Goal: Obtain resource: Obtain resource

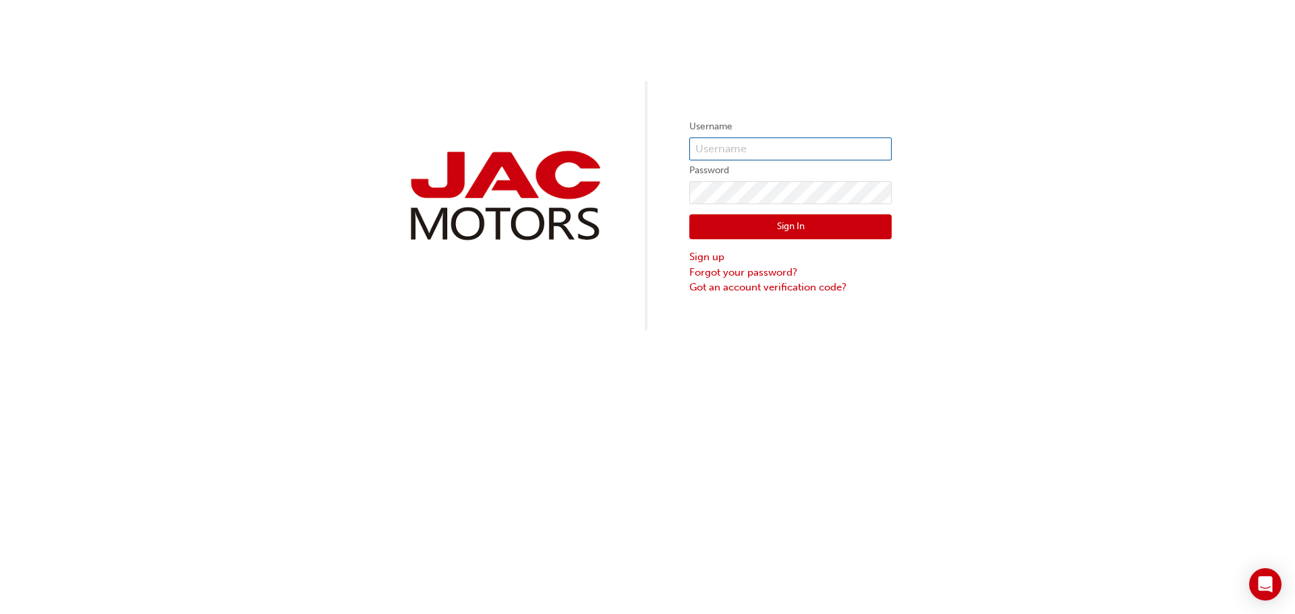
type input "jm755"
click at [868, 235] on button "Sign In" at bounding box center [790, 227] width 202 height 26
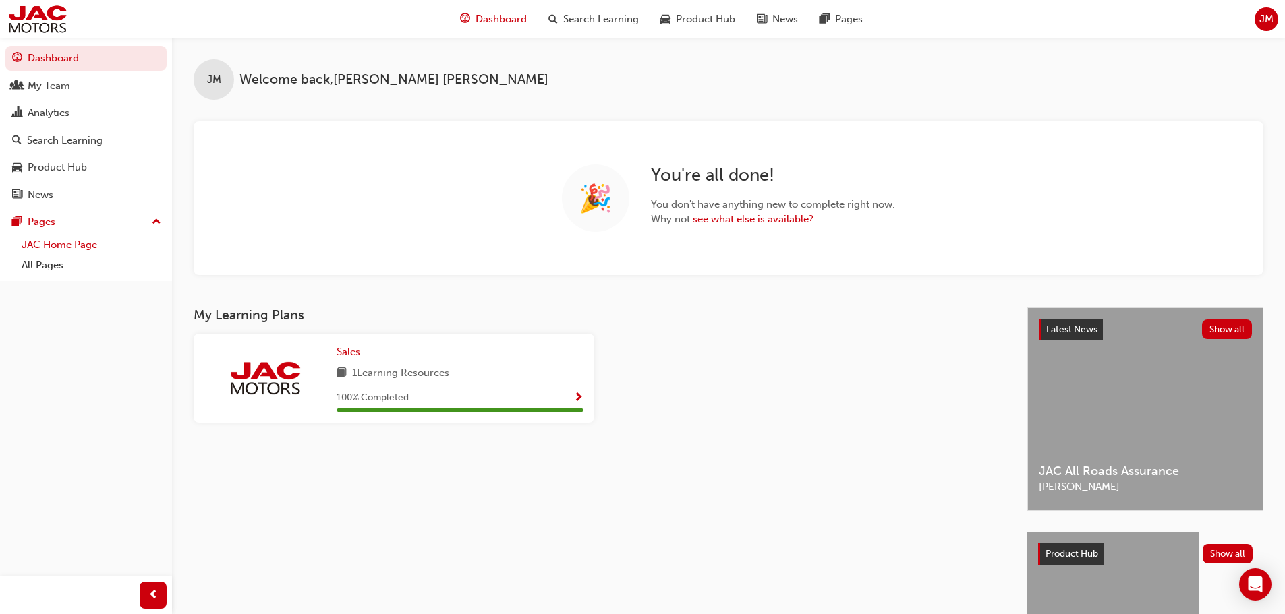
click at [71, 247] on link "JAC Home Page" at bounding box center [91, 245] width 150 height 21
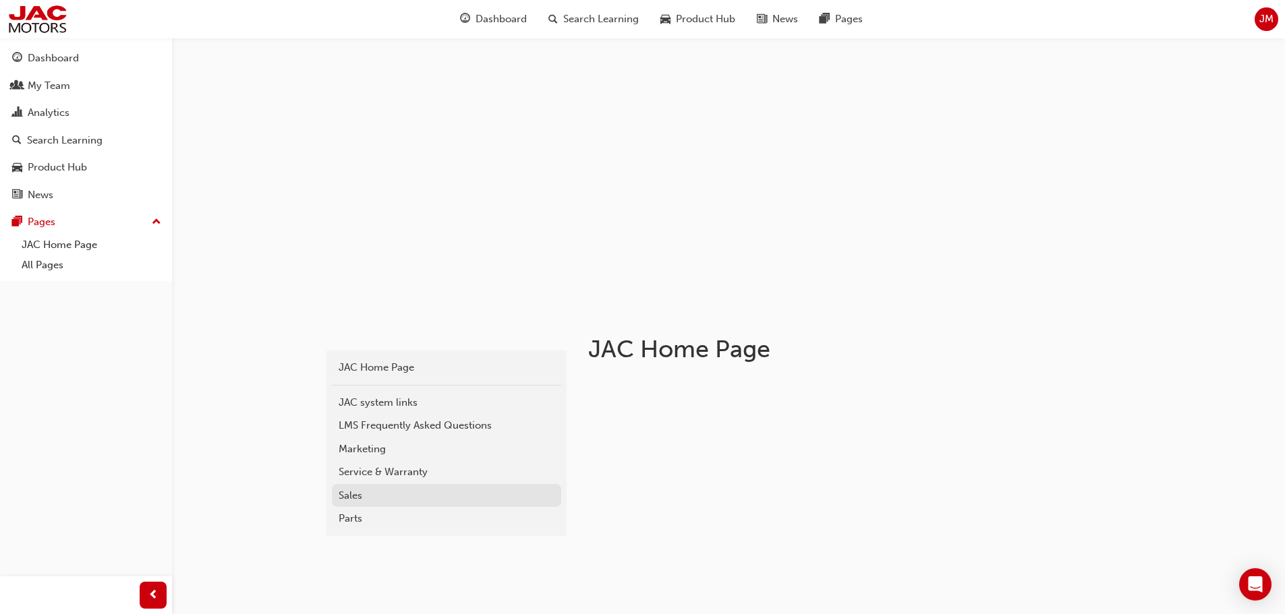
click at [362, 493] on div "Sales" at bounding box center [447, 496] width 216 height 16
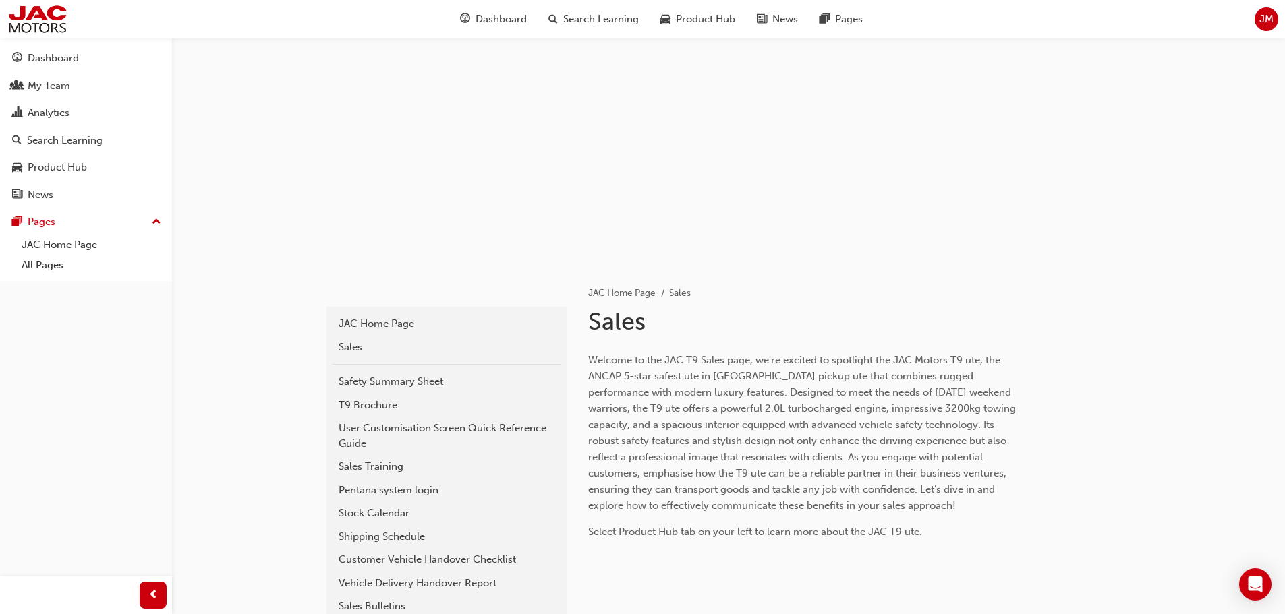
scroll to position [67, 0]
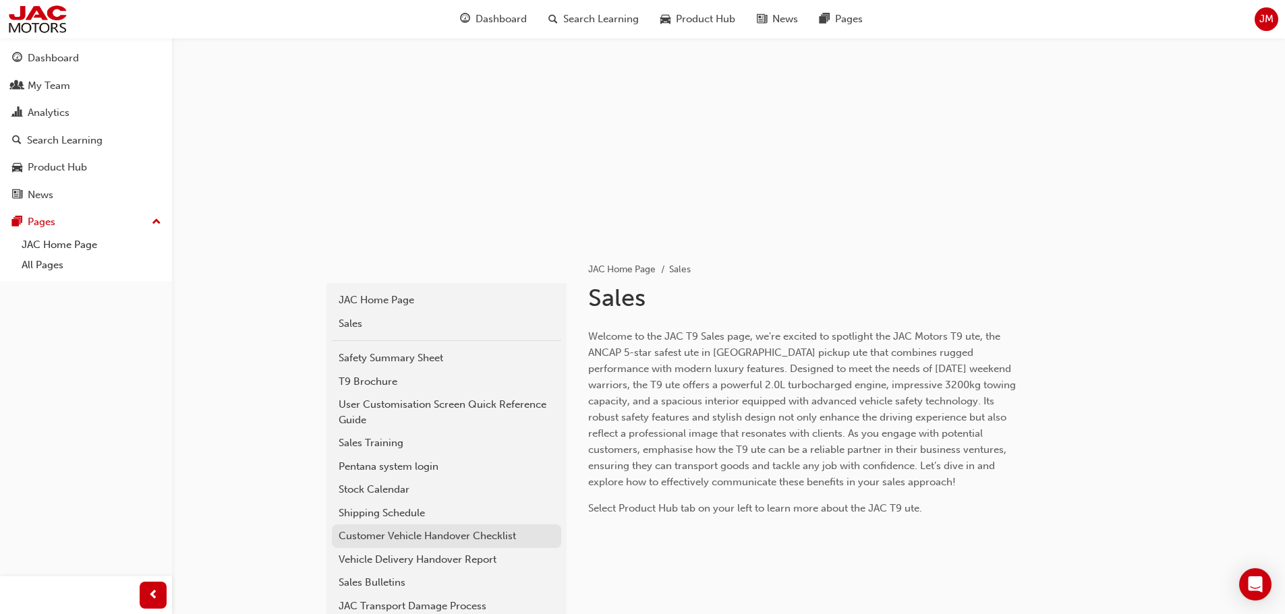
click at [492, 536] on div "Customer Vehicle Handover Checklist" at bounding box center [447, 537] width 216 height 16
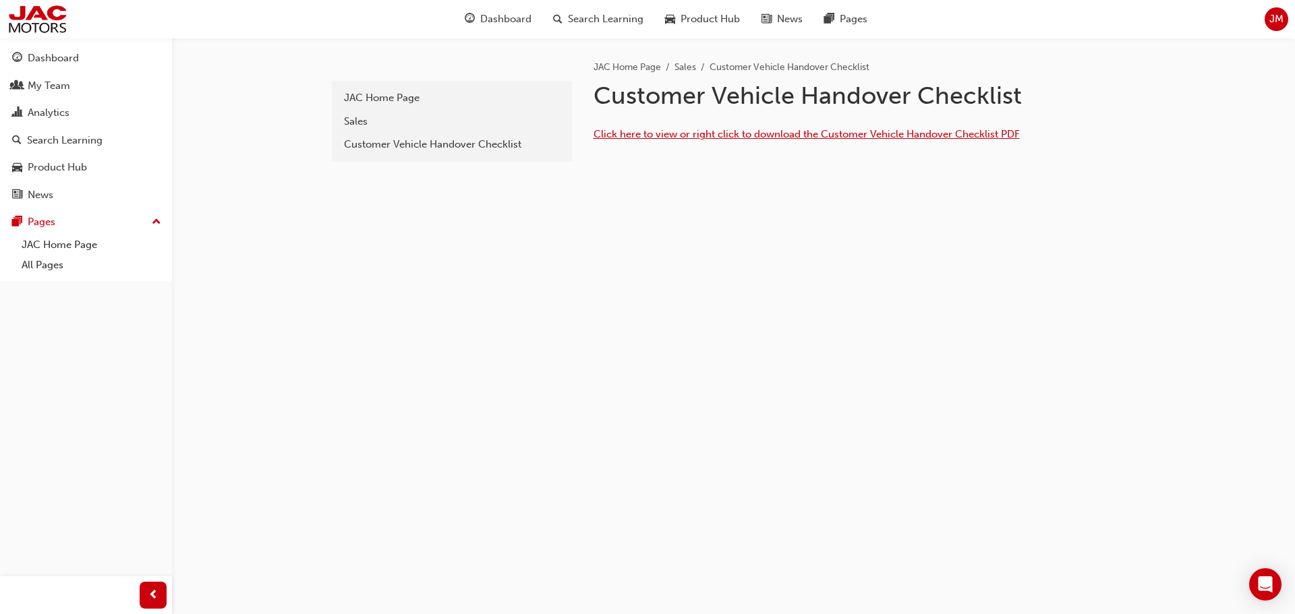
click at [741, 136] on span "Click here to view or right click to download the Customer Vehicle Handover Che…" at bounding box center [807, 134] width 426 height 12
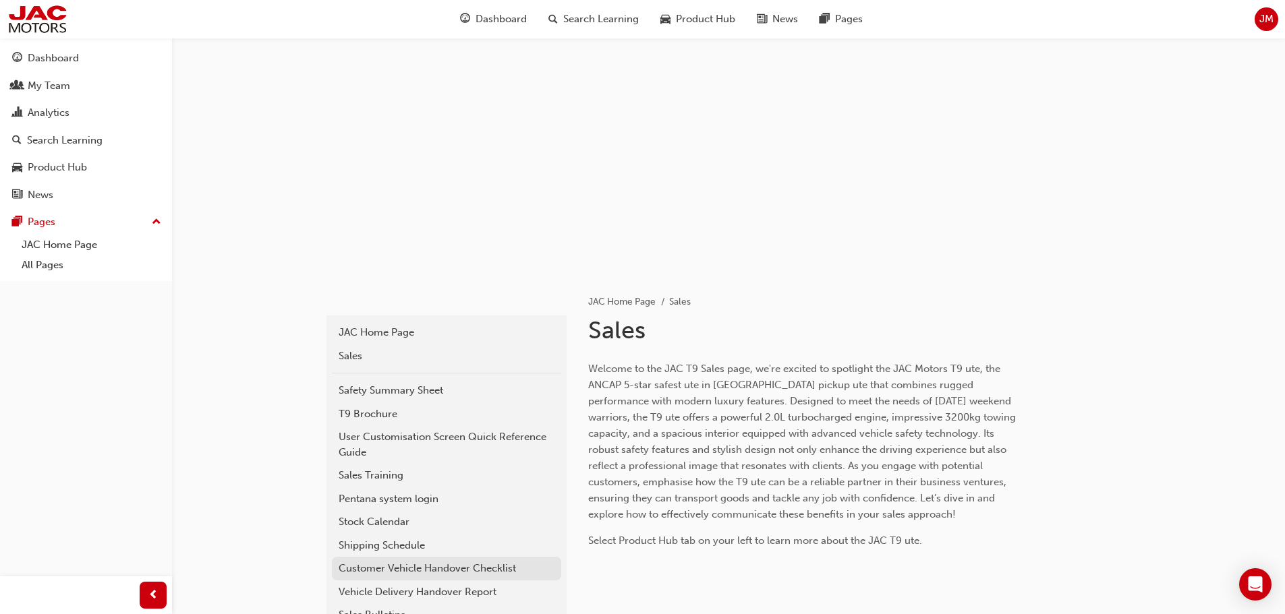
scroll to position [67, 0]
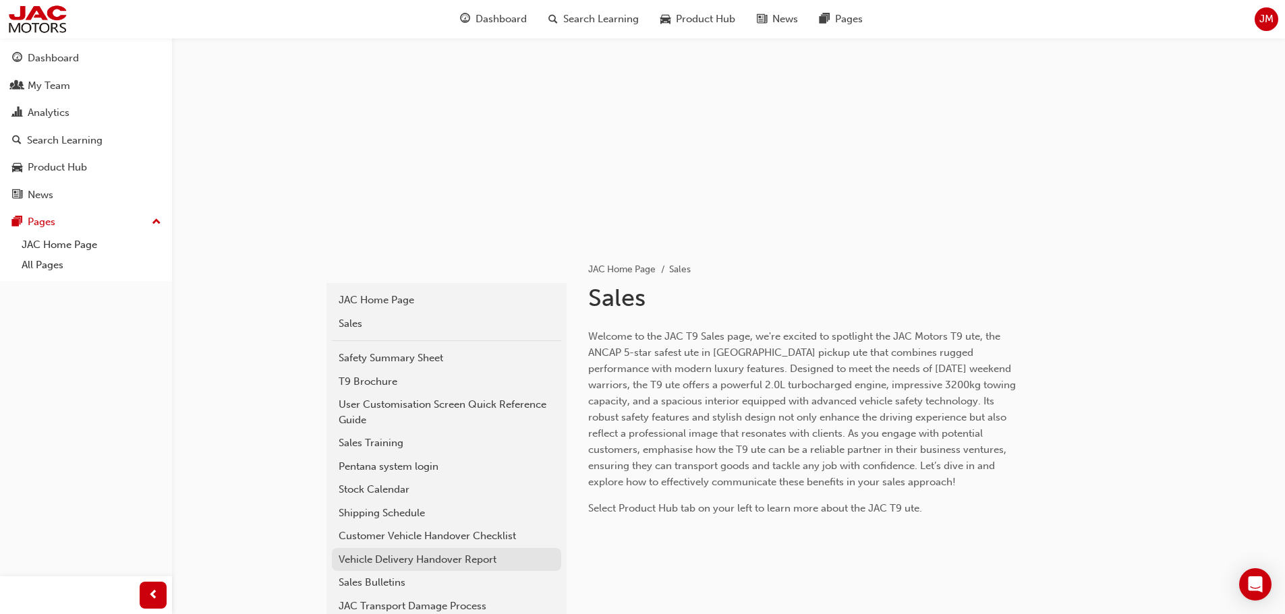
click at [489, 559] on div "Vehicle Delivery Handover Report" at bounding box center [447, 560] width 216 height 16
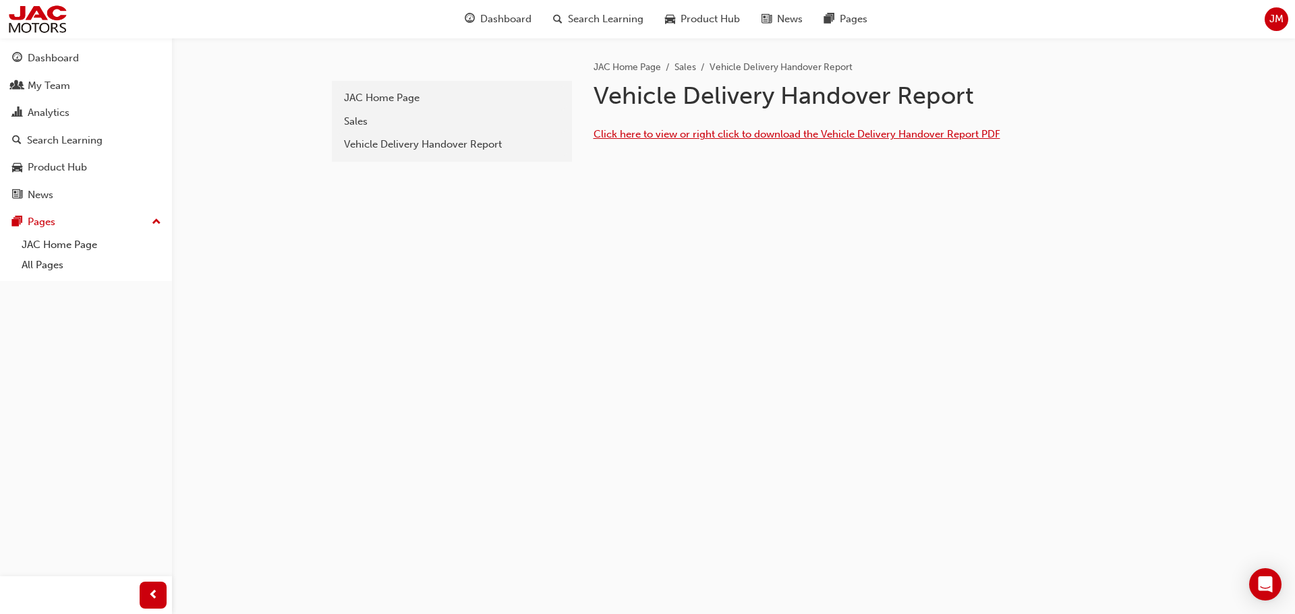
click at [760, 137] on span "Click here to view or right click to download the Vehicle Delivery Handover Rep…" at bounding box center [797, 134] width 407 height 12
